Goal: Transaction & Acquisition: Purchase product/service

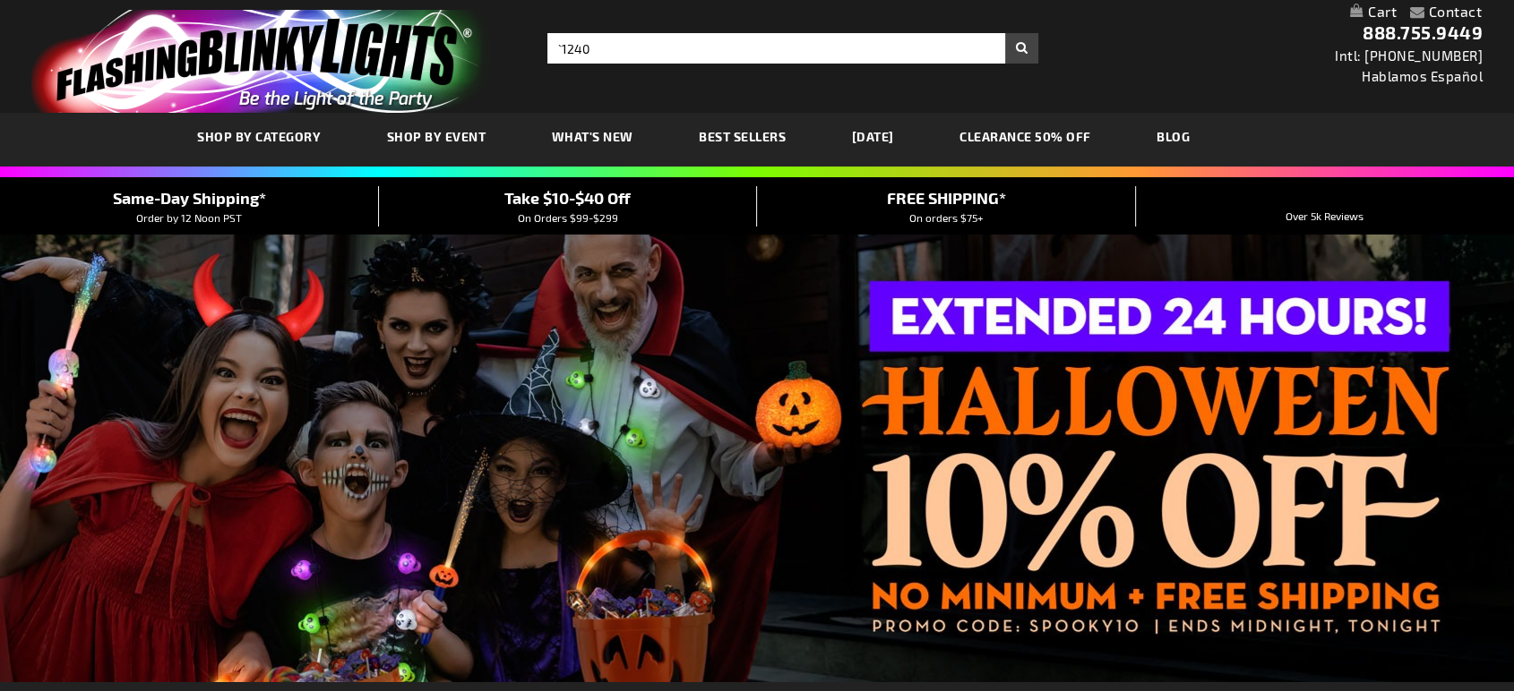
type input "`12402"
click at [1025, 50] on input "`12402" at bounding box center [792, 48] width 491 height 30
click at [1014, 56] on input "`12402" at bounding box center [792, 48] width 491 height 30
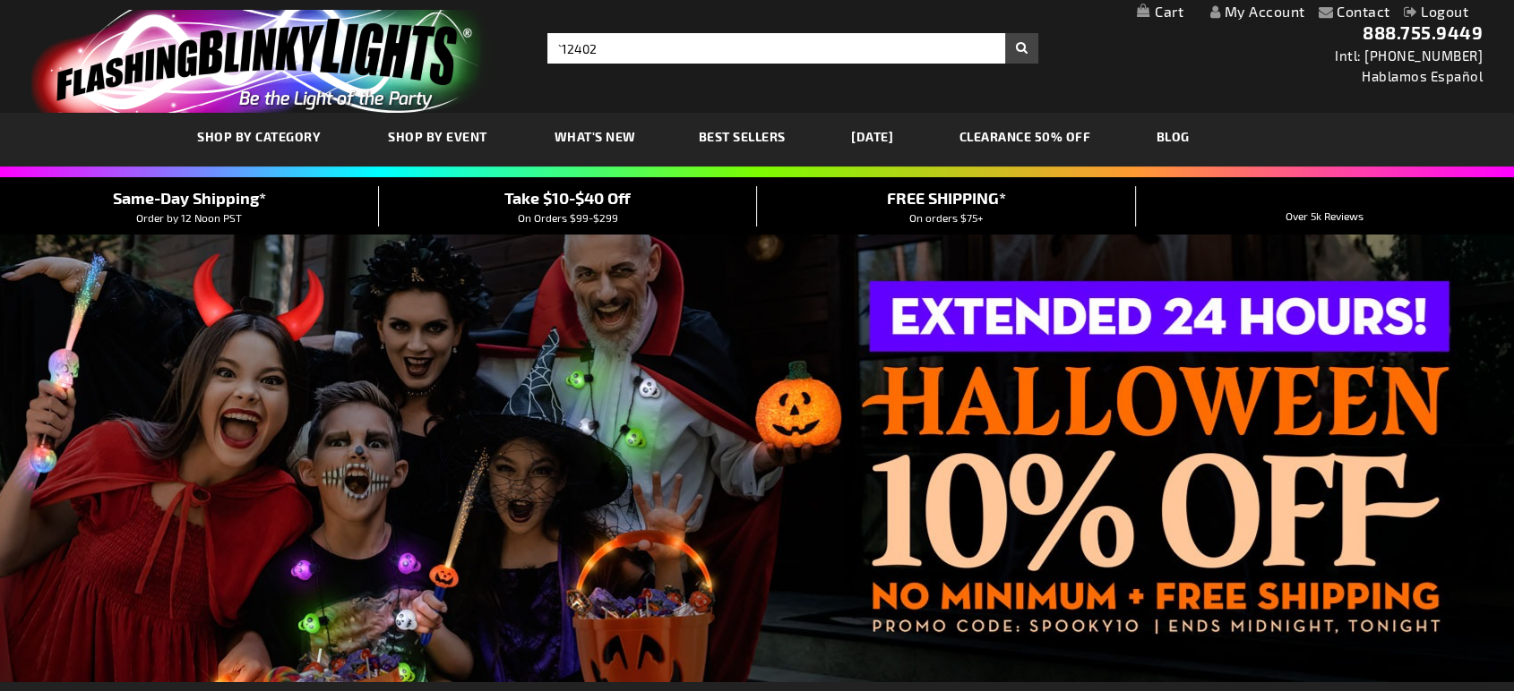
click at [1027, 56] on input "`12402" at bounding box center [792, 48] width 491 height 30
click at [1019, 55] on input "`12402" at bounding box center [792, 48] width 491 height 30
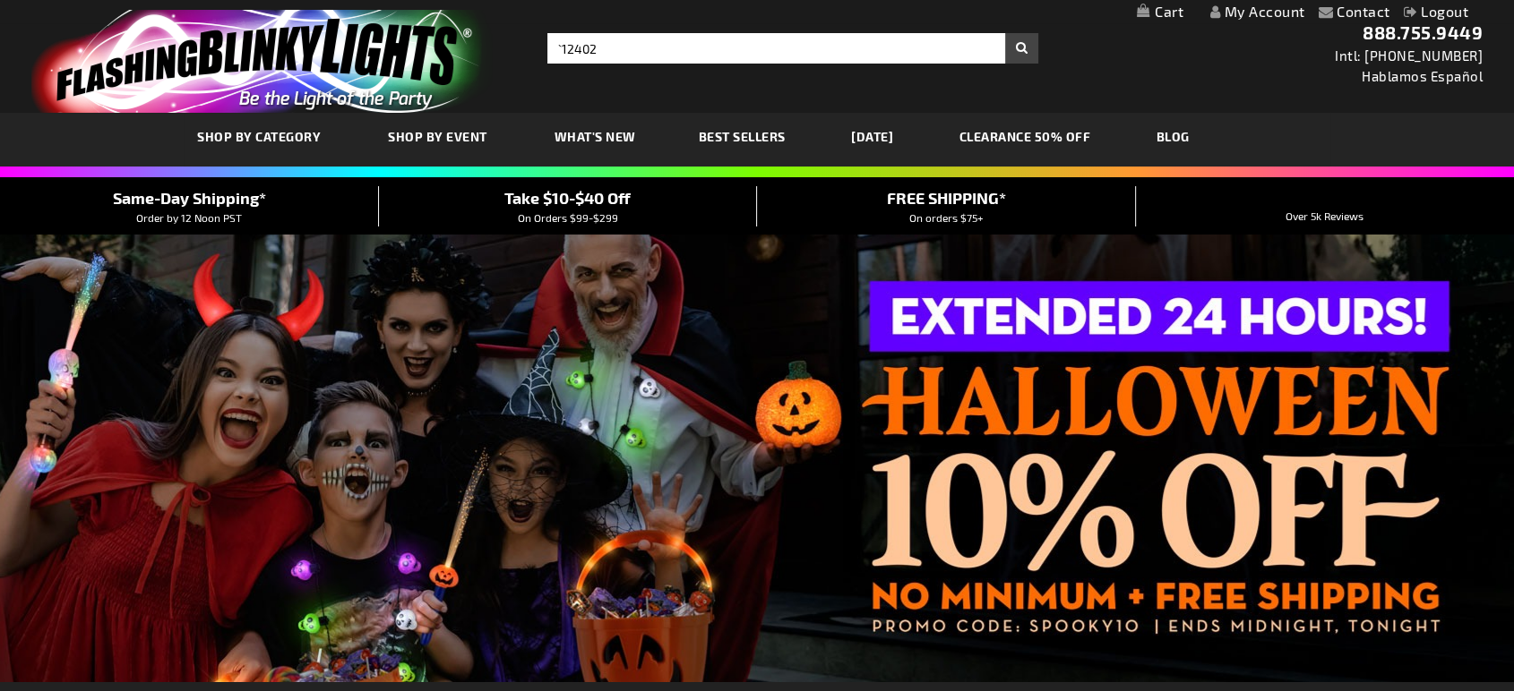
click at [1019, 55] on input "`12402" at bounding box center [792, 48] width 491 height 30
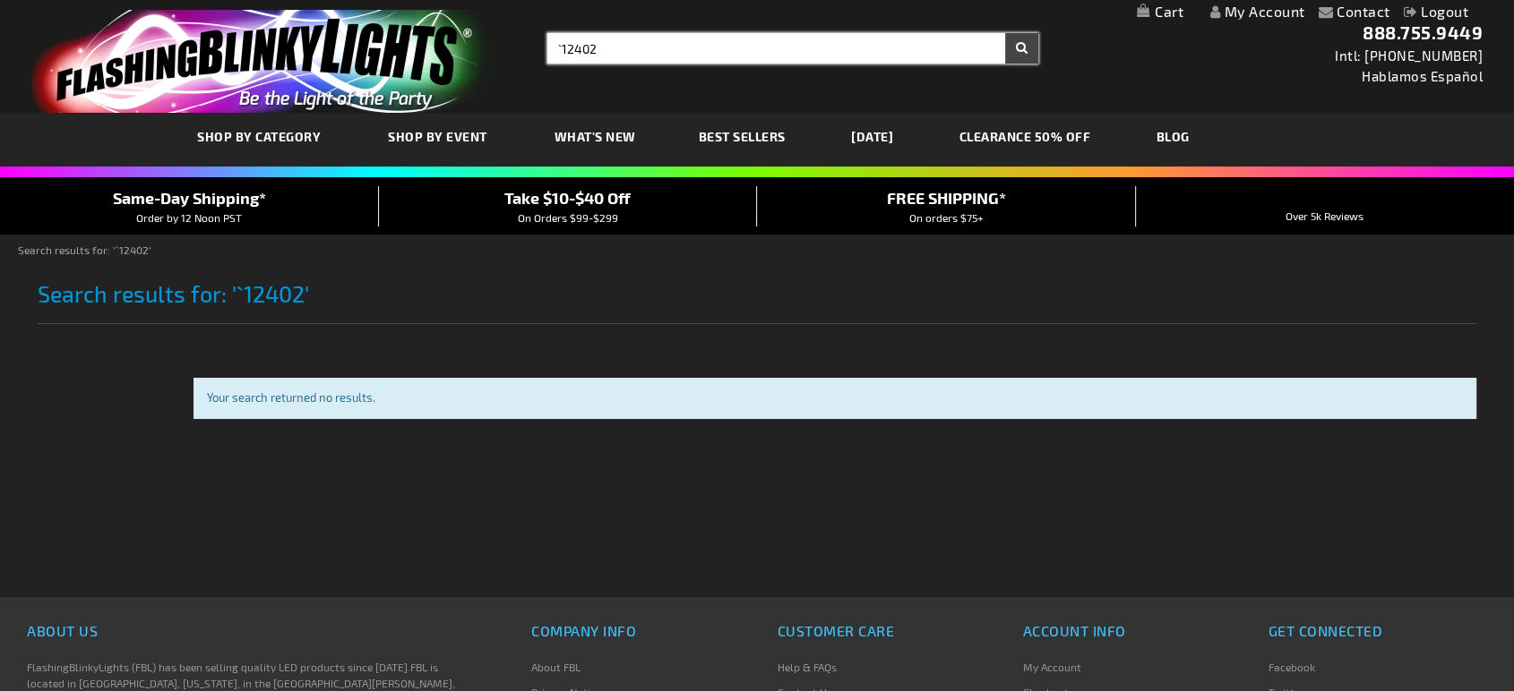
click at [790, 41] on input "`12402" at bounding box center [792, 48] width 491 height 30
drag, startPoint x: 689, startPoint y: 47, endPoint x: 158, endPoint y: 34, distance: 531.3
click at [158, 34] on div "Toggle Nav Search Search `12402 × Search 888.755.9449 Intl: 818-753-8303 Hablam…" at bounding box center [757, 56] width 1514 height 113
type input "cowboy boot"
click at [1005, 33] on button "Search" at bounding box center [1021, 48] width 33 height 30
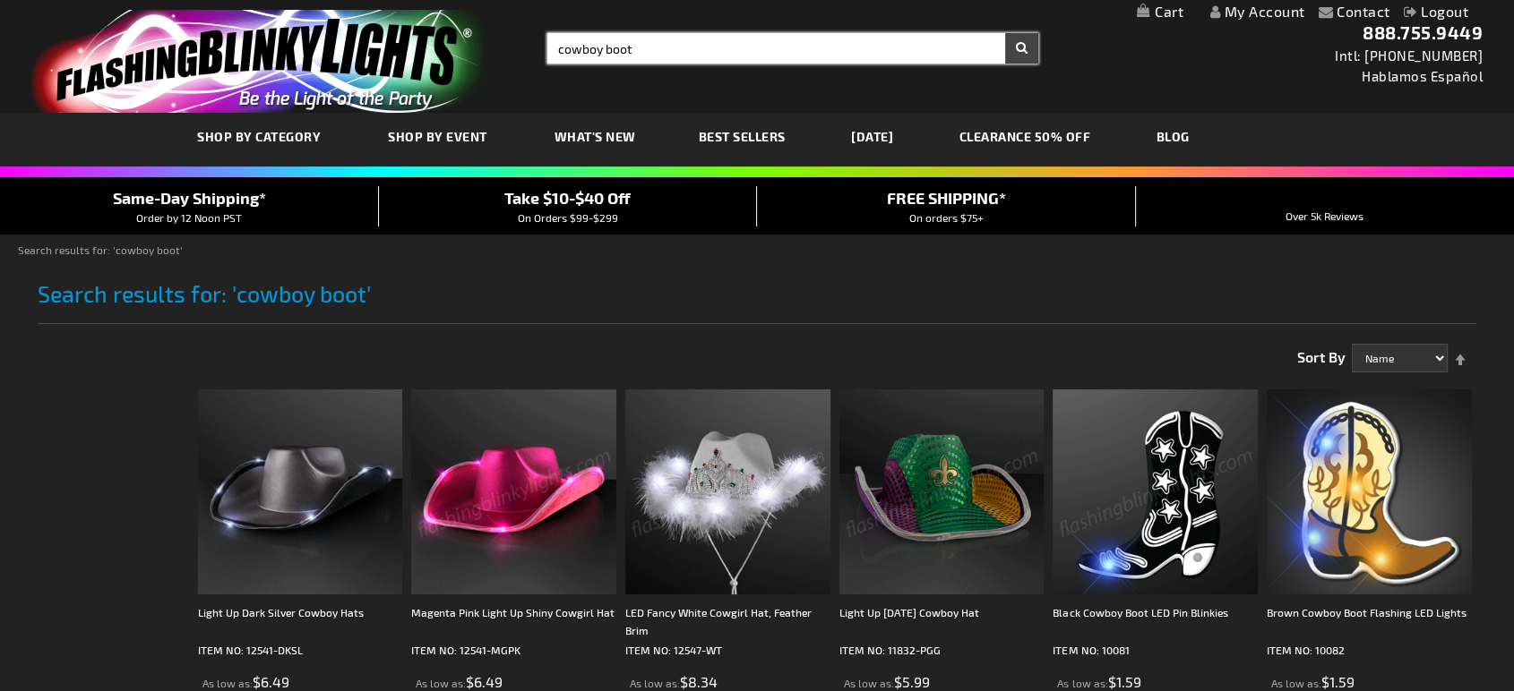
drag, startPoint x: 645, startPoint y: 40, endPoint x: 168, endPoint y: 65, distance: 477.1
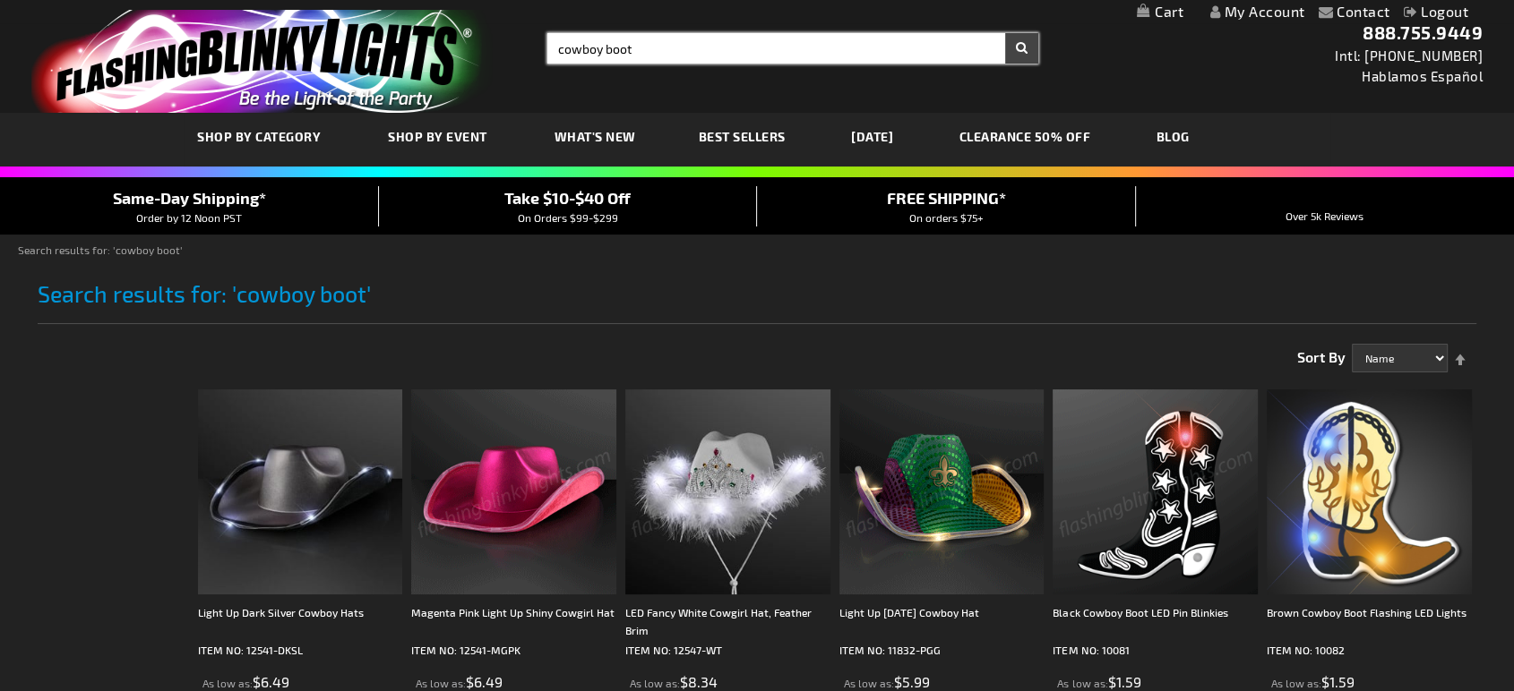
click at [168, 65] on div "Toggle Nav Search Search cowboy boot × Search 888.755.9449 Intl: 818-753-8303 H…" at bounding box center [757, 56] width 1514 height 113
type input "boot mug"
click at [1005, 33] on button "Search" at bounding box center [1021, 48] width 33 height 30
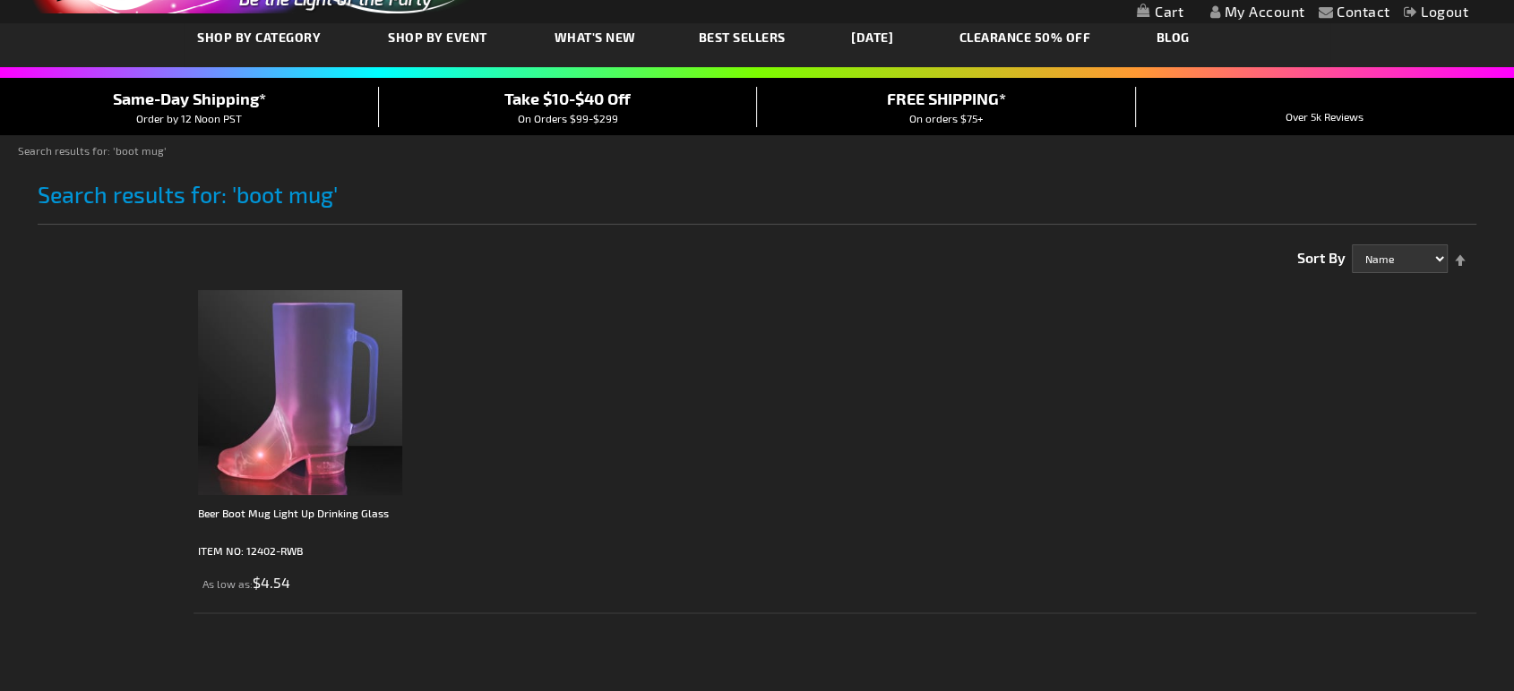
scroll to position [298, 0]
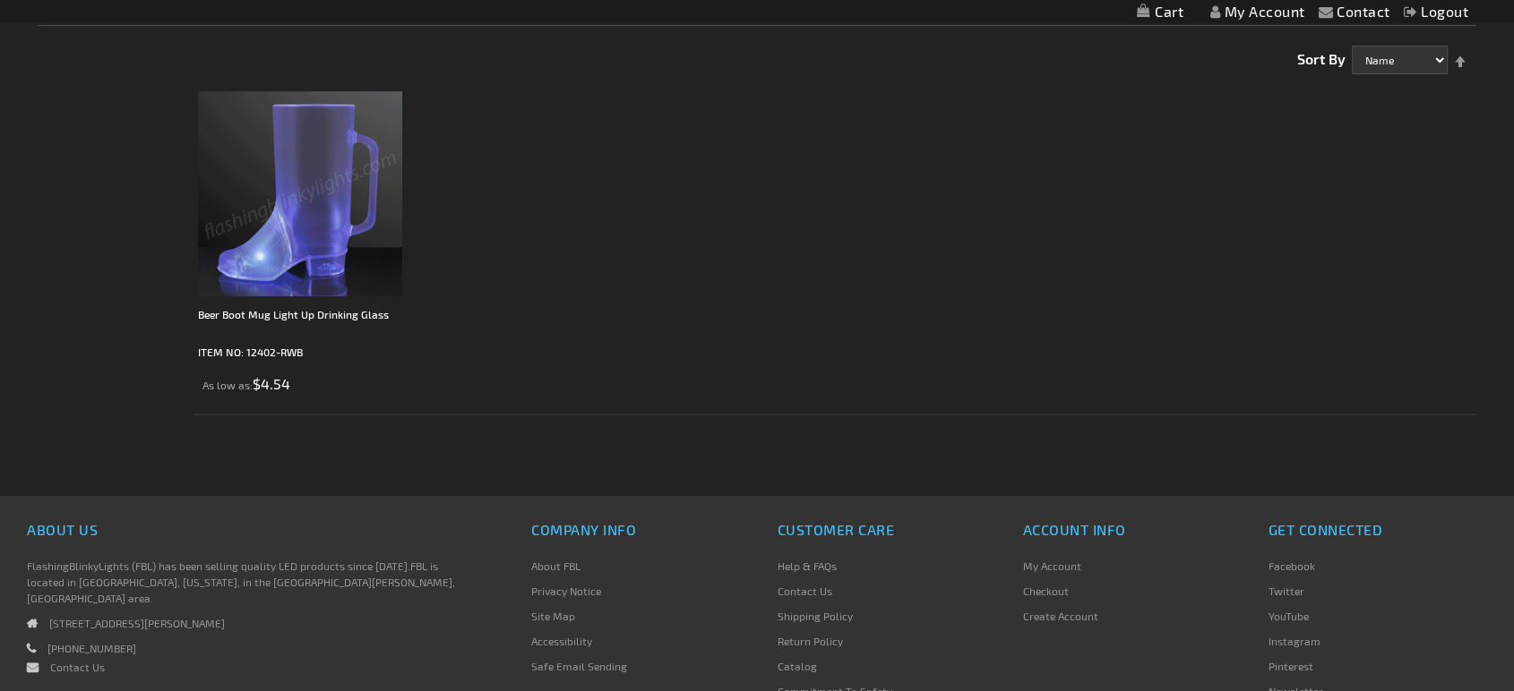
click at [310, 221] on img at bounding box center [300, 193] width 205 height 205
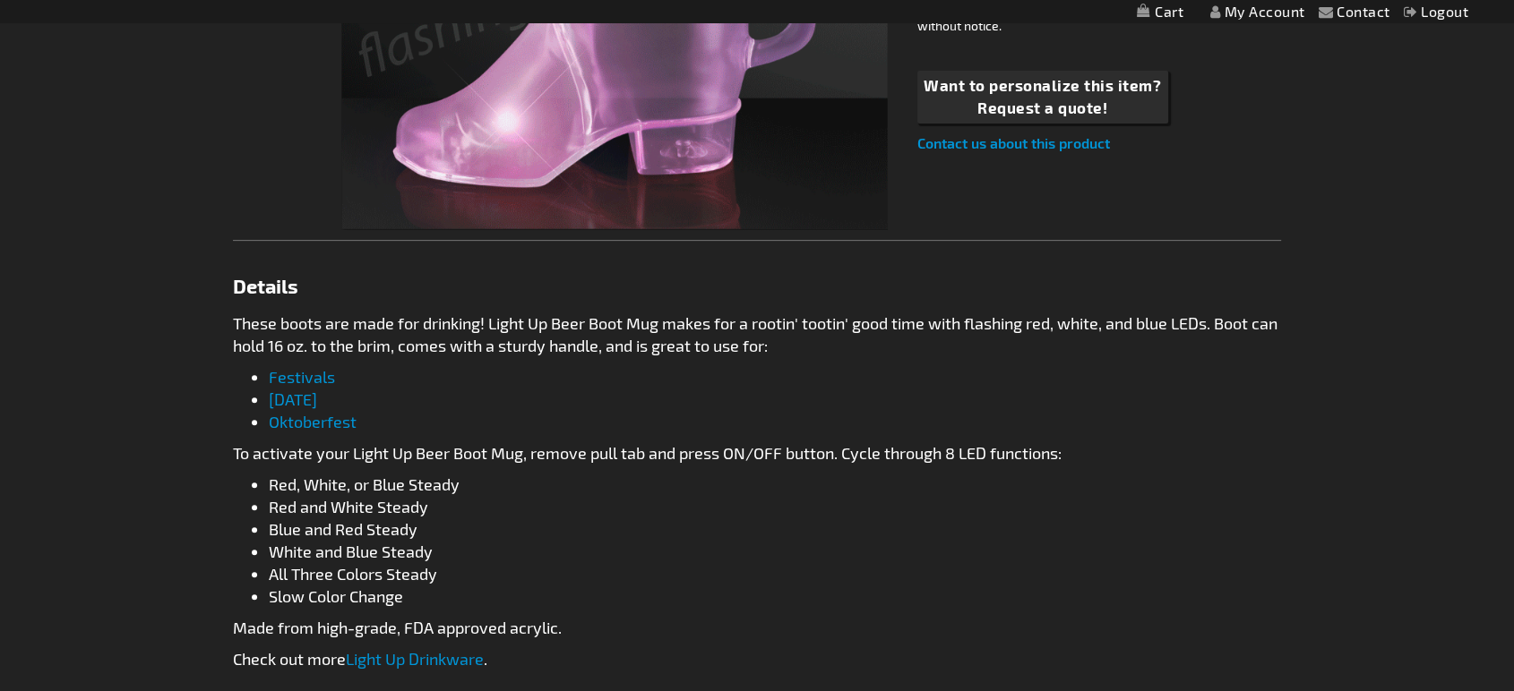
scroll to position [199, 0]
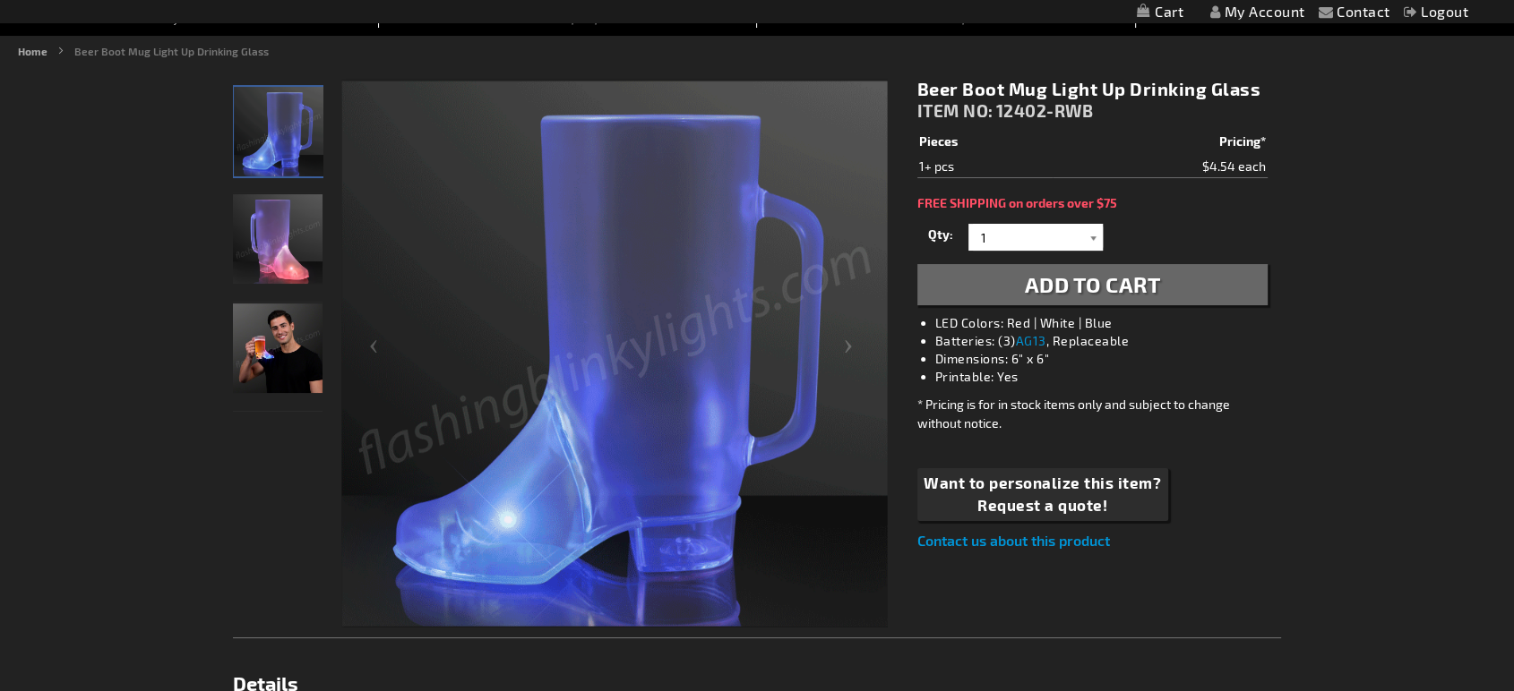
click at [1091, 248] on div at bounding box center [1094, 237] width 18 height 27
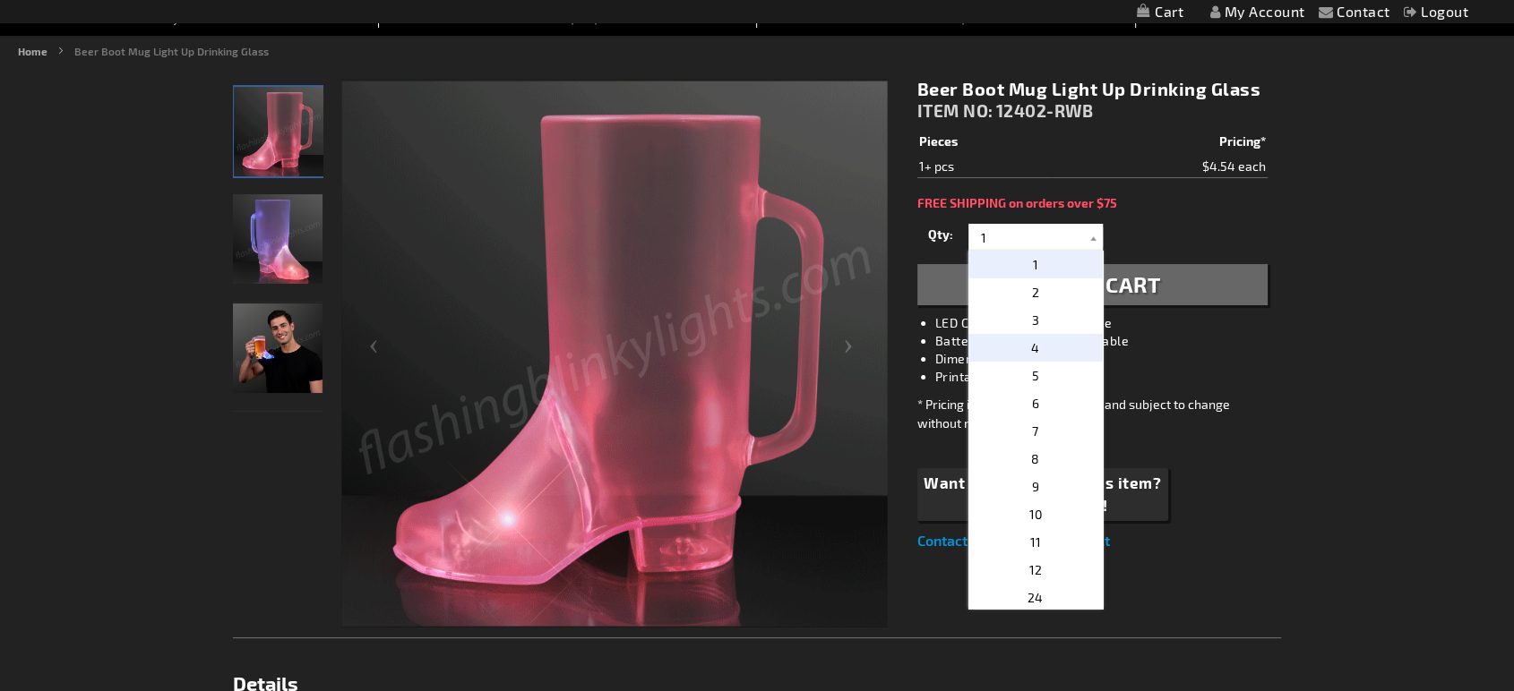
click at [1051, 349] on p "4" at bounding box center [1035, 348] width 134 height 28
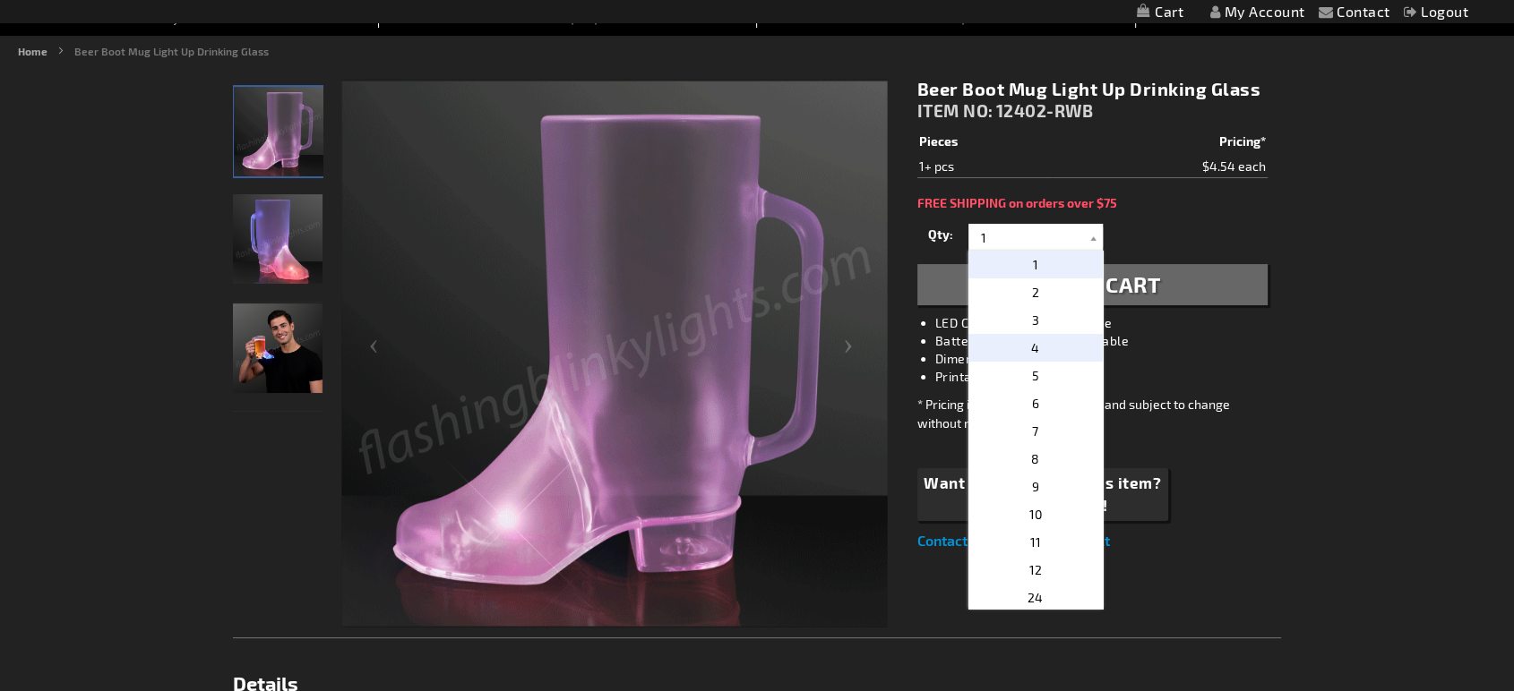
type input "4"
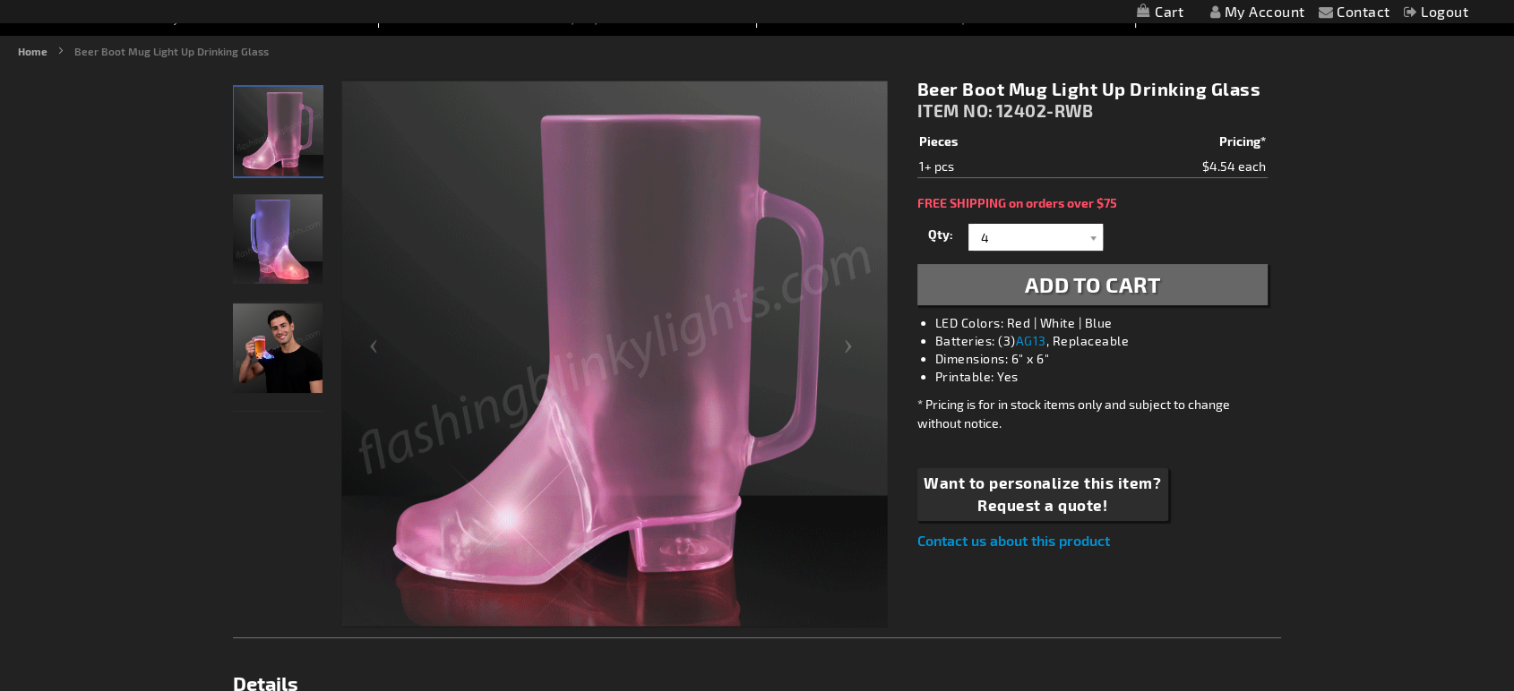
click at [1180, 268] on button "Add to Cart" at bounding box center [1092, 284] width 350 height 41
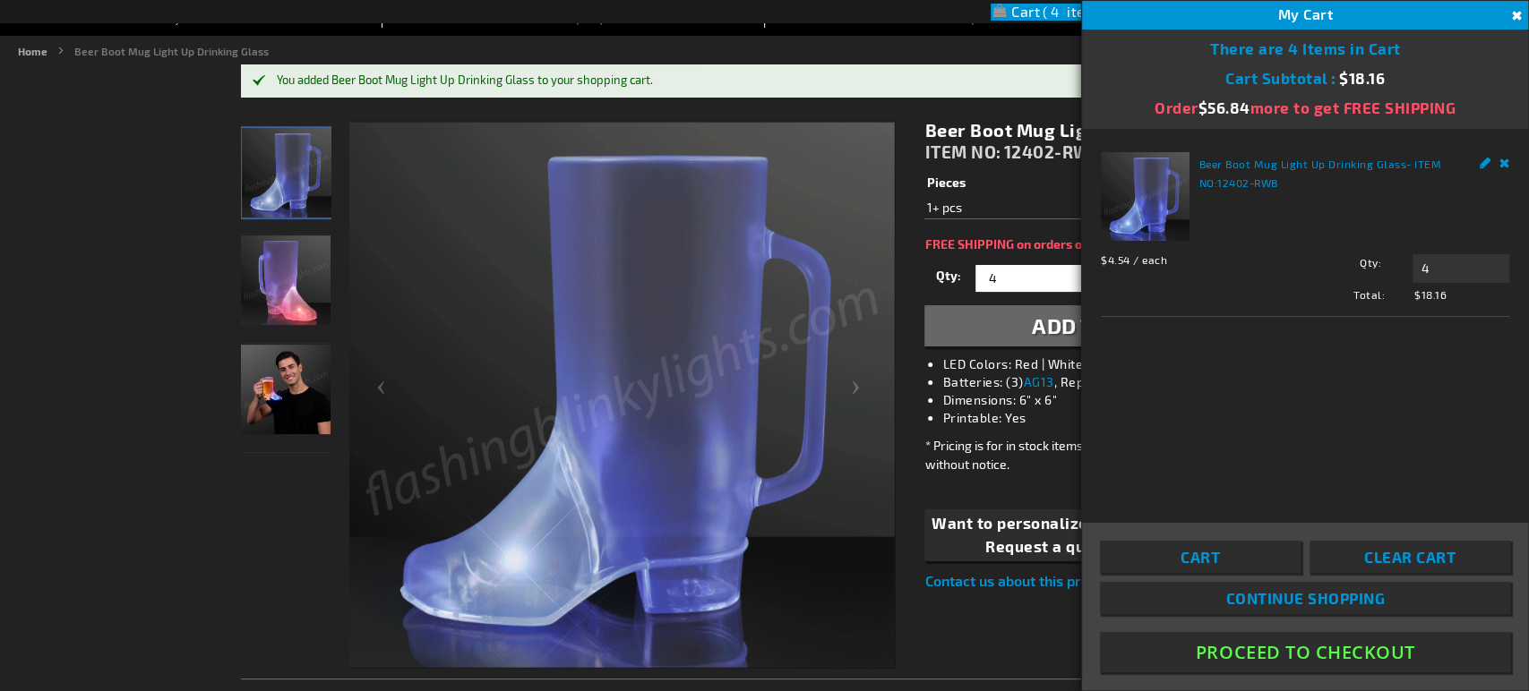
click at [1318, 645] on button "Proceed To Checkout" at bounding box center [1305, 652] width 410 height 40
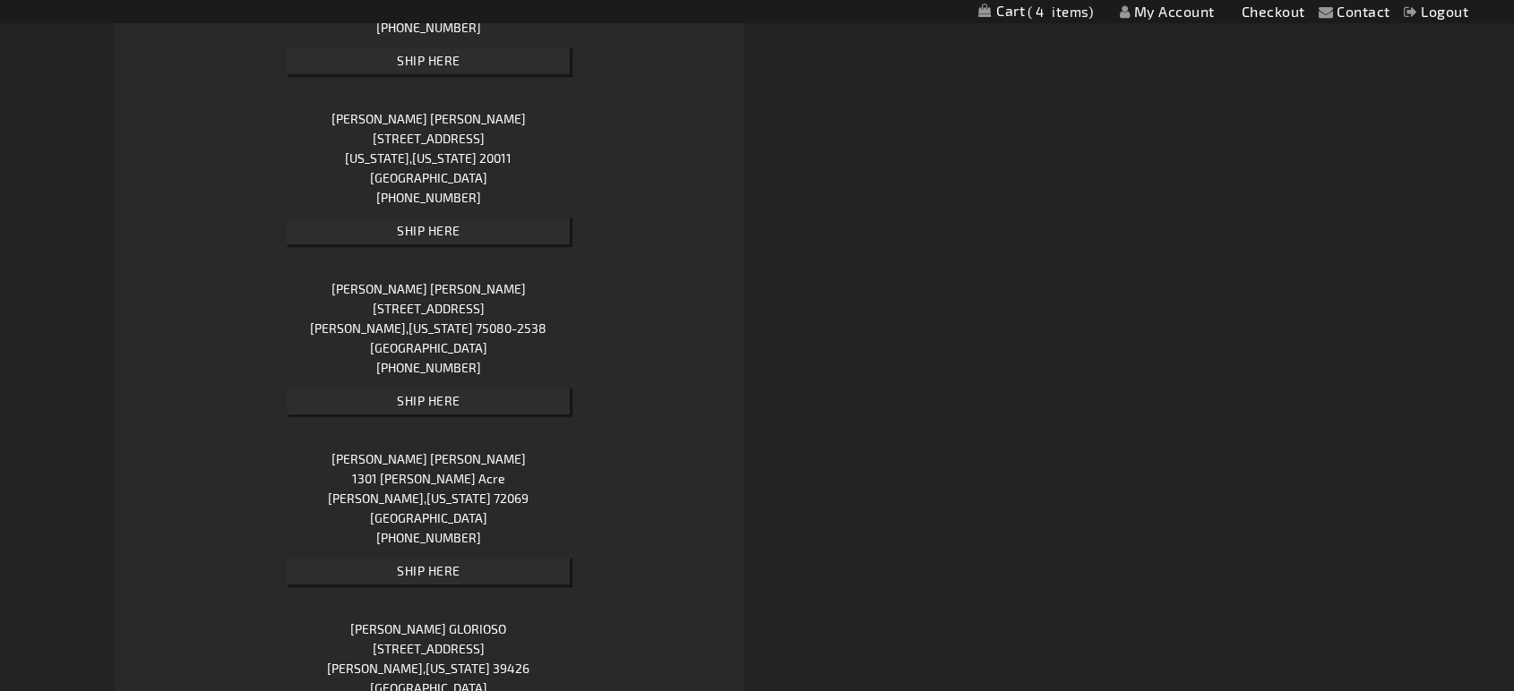
scroll to position [896, 0]
